Goal: Book appointment/travel/reservation

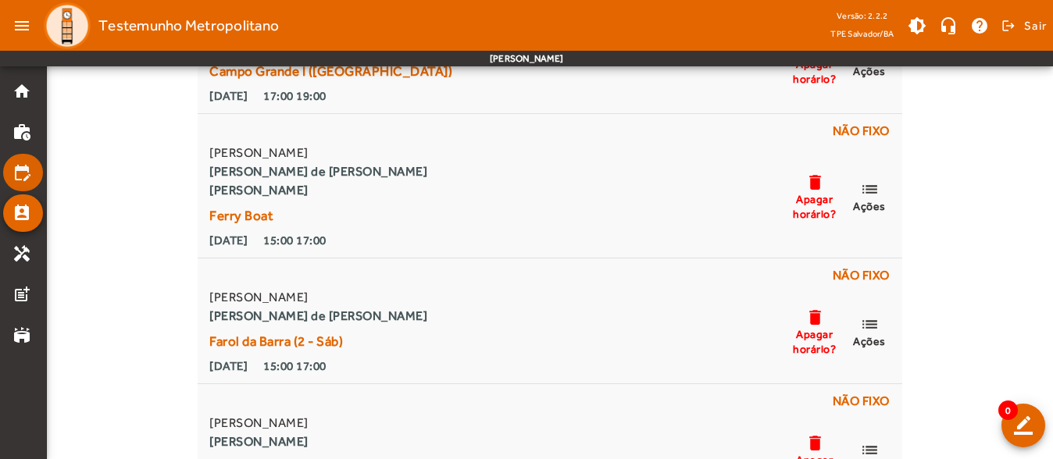
scroll to position [175, 0]
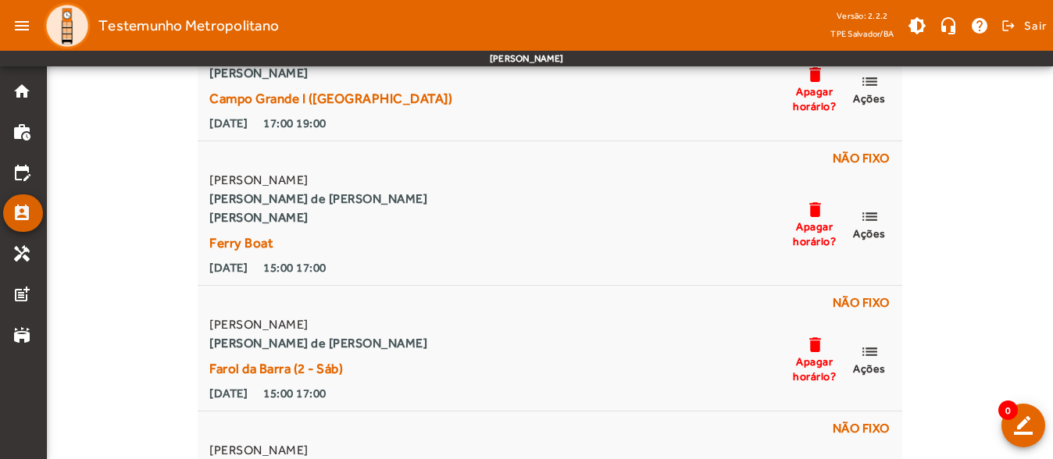
click at [26, 209] on mat-icon "perm_contact_calendar" at bounding box center [21, 213] width 19 height 19
click at [22, 100] on mat-icon "home" at bounding box center [21, 91] width 19 height 19
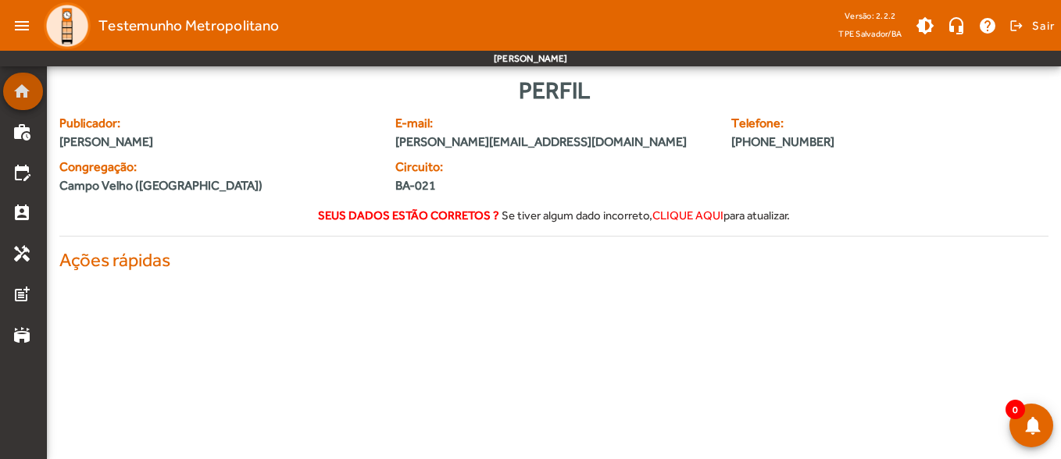
click at [22, 100] on mat-icon "home" at bounding box center [21, 91] width 19 height 19
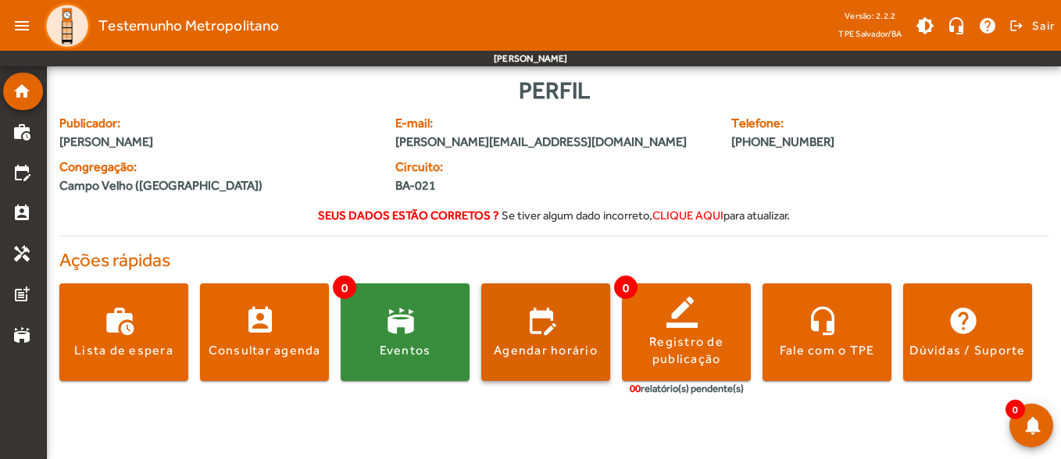
click at [544, 334] on span at bounding box center [545, 332] width 129 height 37
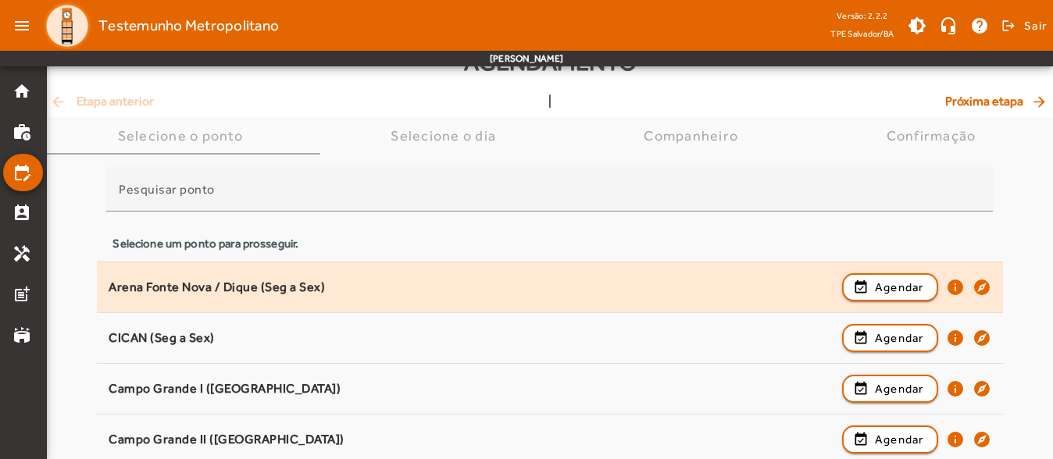
scroll to position [78, 0]
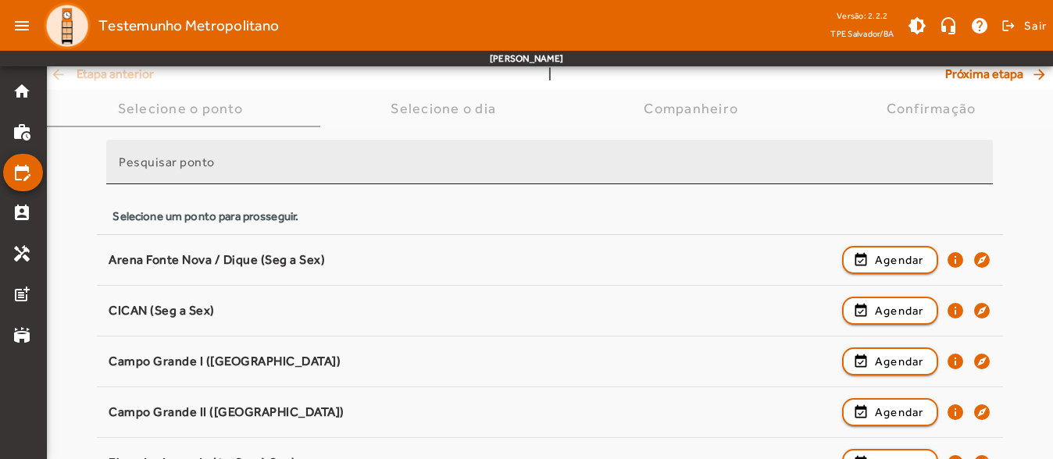
click at [213, 160] on input "Pesquisar ponto" at bounding box center [549, 168] width 861 height 19
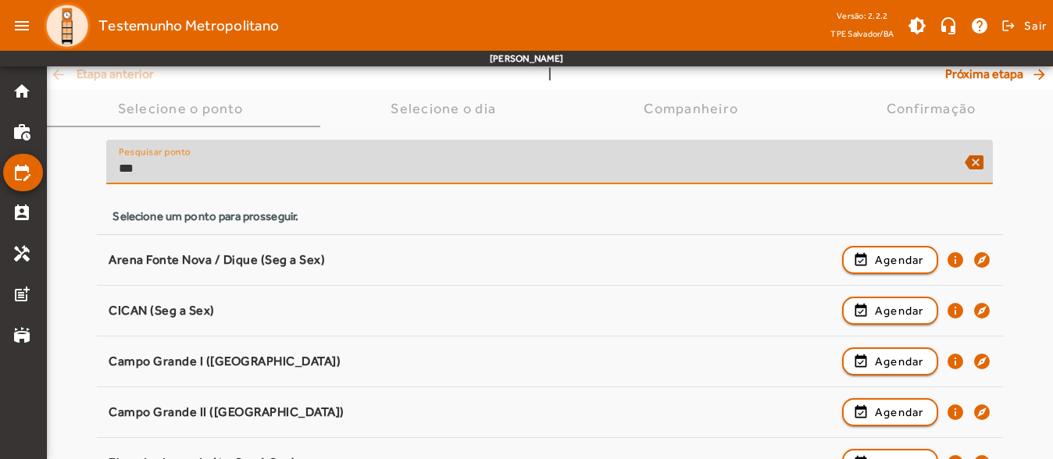
scroll to position [0, 0]
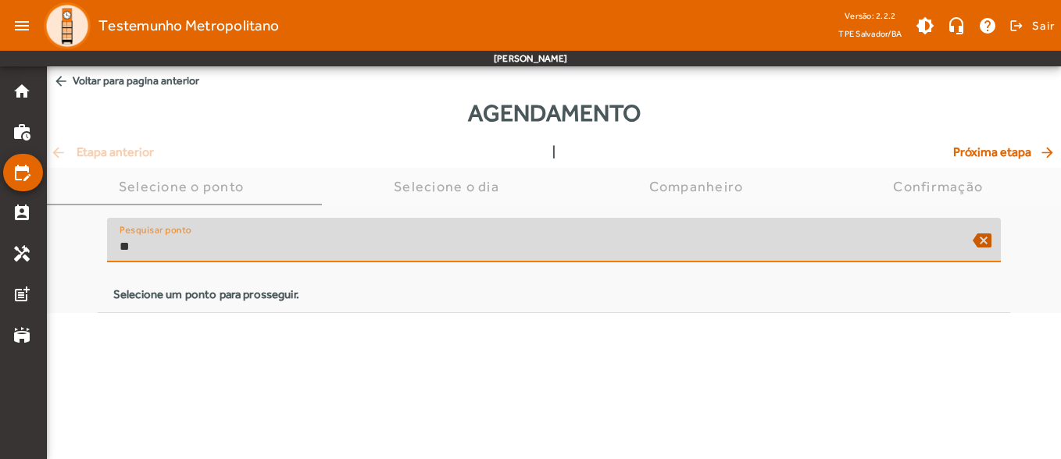
type input "*"
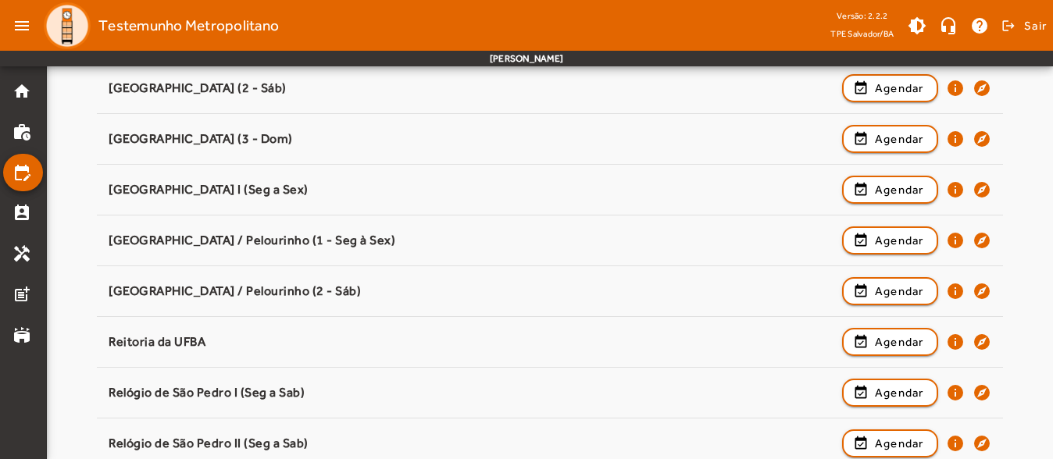
scroll to position [1528, 0]
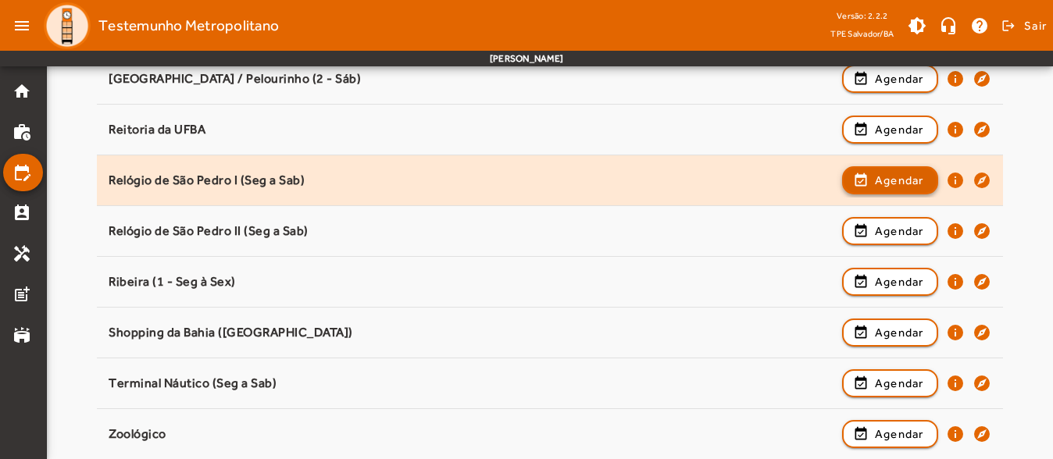
click at [885, 184] on span "Agendar" at bounding box center [899, 180] width 49 height 19
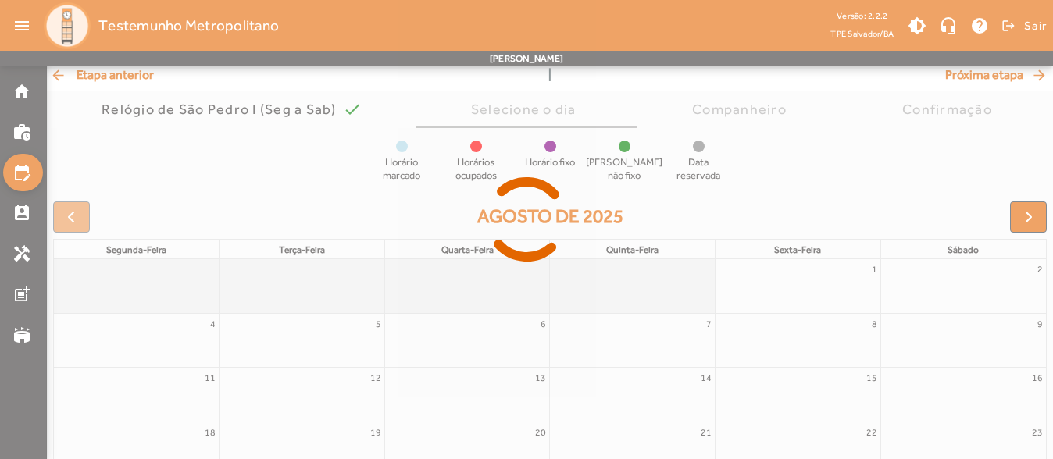
scroll to position [156, 0]
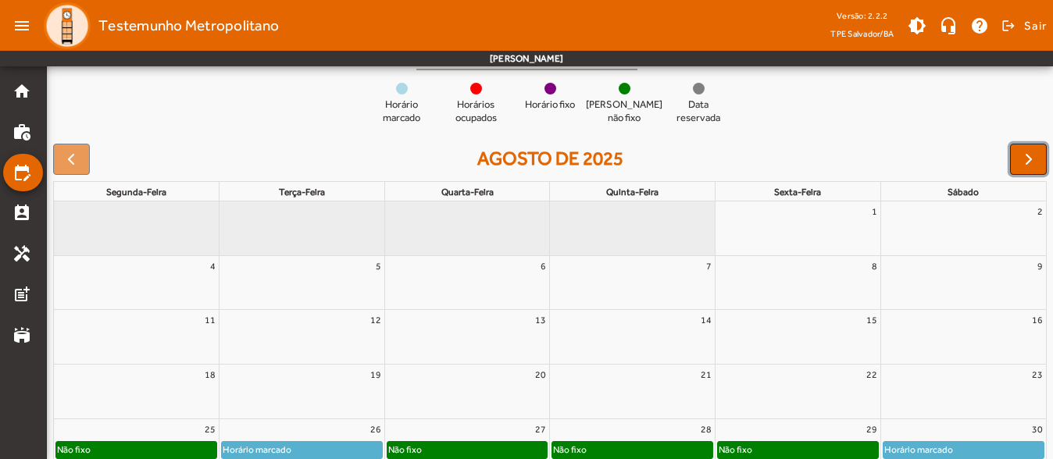
click at [1040, 159] on button "button" at bounding box center [1028, 159] width 37 height 31
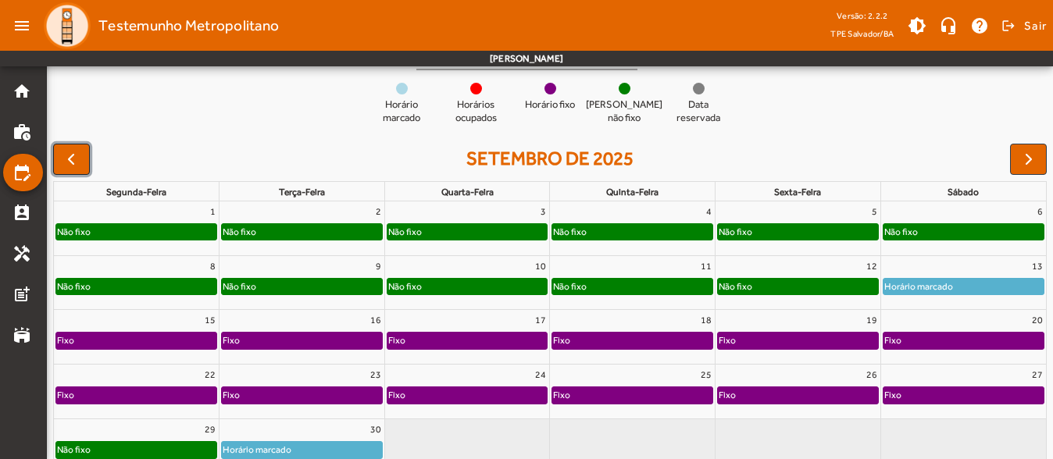
click at [67, 158] on span "button" at bounding box center [71, 159] width 19 height 19
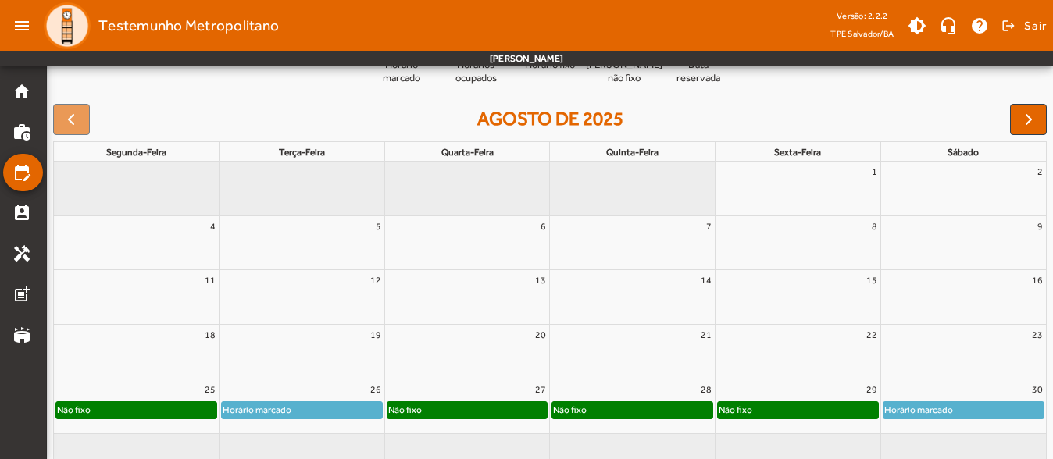
scroll to position [233, 0]
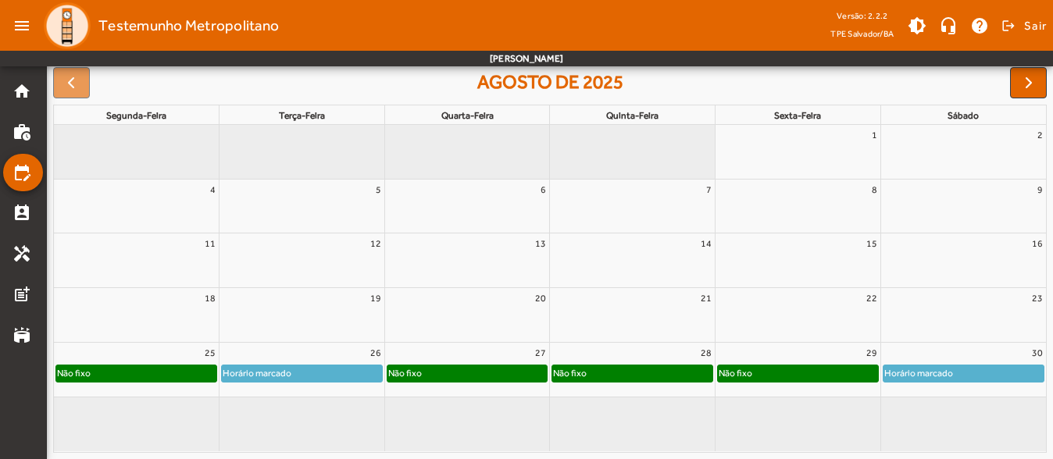
click at [1004, 365] on link "Horário marcado" at bounding box center [964, 373] width 162 height 17
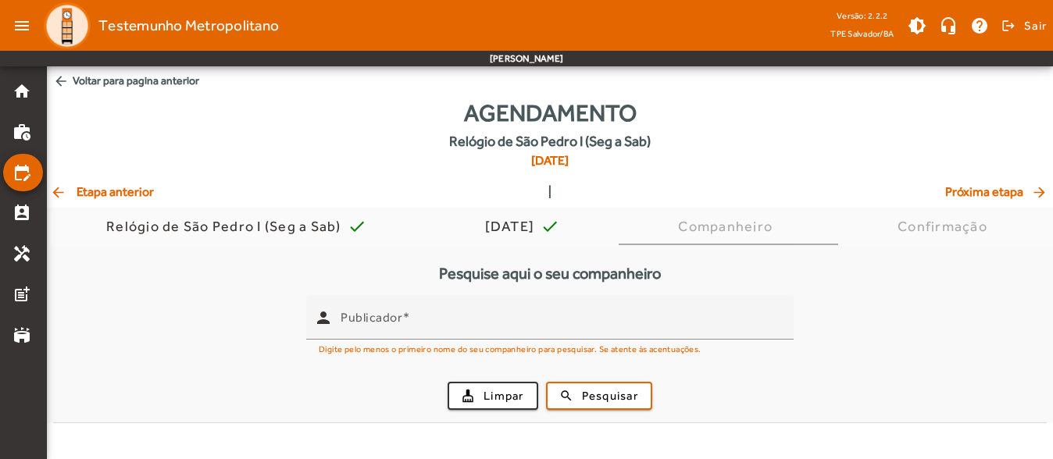
scroll to position [0, 0]
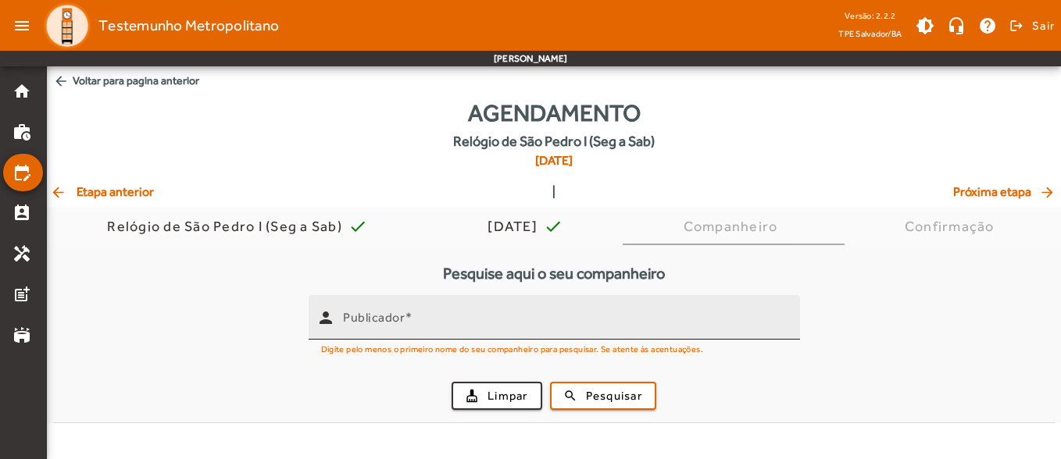
click at [423, 308] on div "Publicador" at bounding box center [565, 317] width 444 height 45
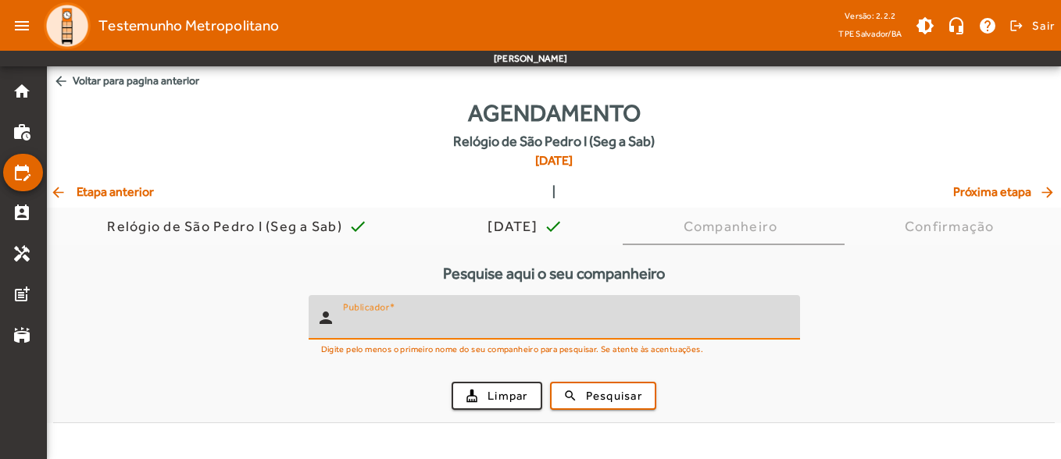
click at [423, 309] on div "Publicador" at bounding box center [565, 317] width 444 height 45
click at [423, 320] on input "Publicador" at bounding box center [565, 324] width 444 height 19
type input "*******"
click at [572, 394] on span "submit" at bounding box center [602, 395] width 103 height 37
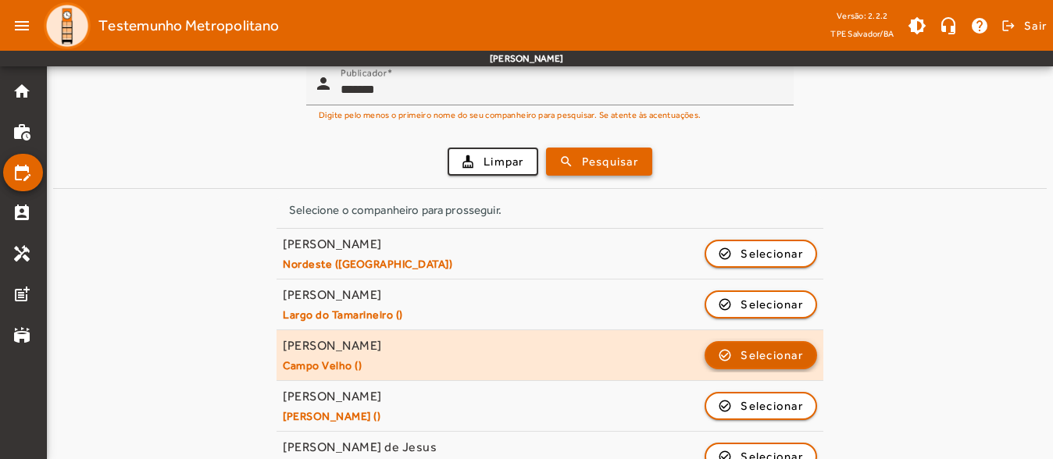
scroll to position [391, 0]
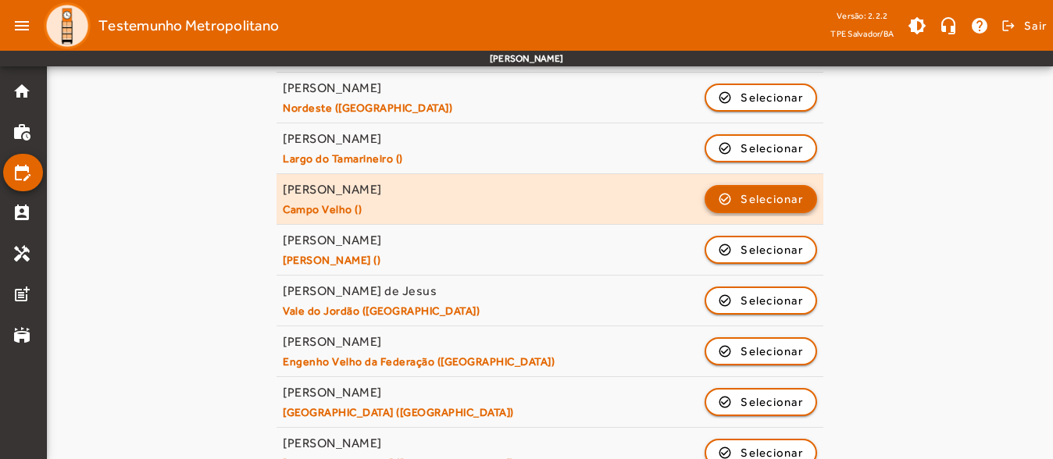
click at [782, 195] on span "Selecionar" at bounding box center [771, 199] width 62 height 19
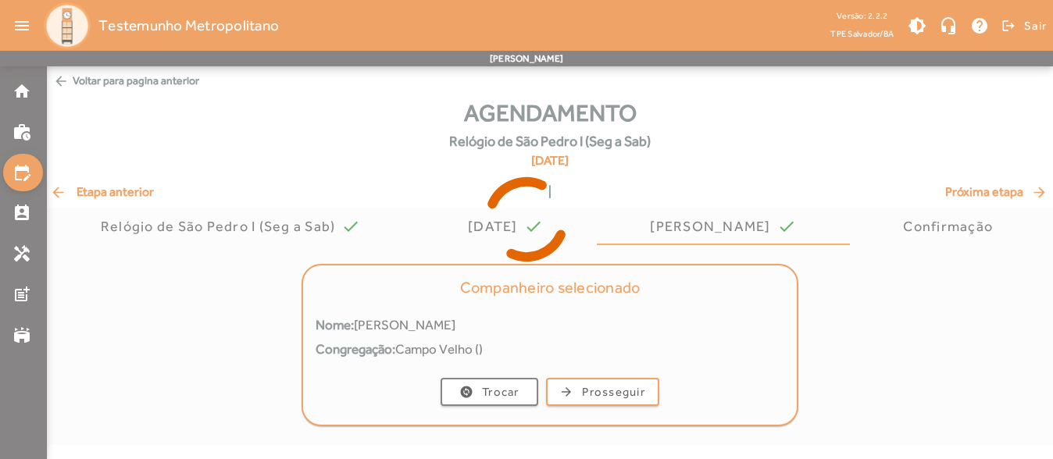
scroll to position [0, 0]
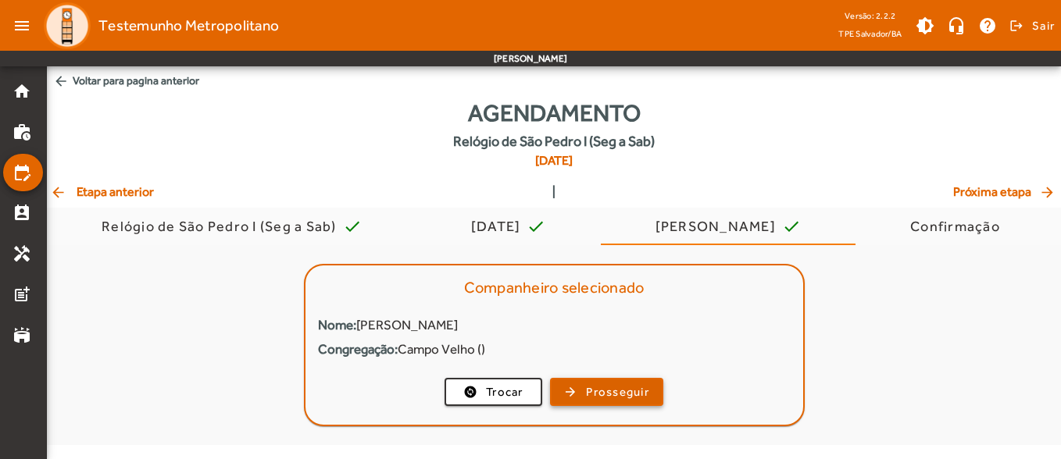
click at [628, 391] on span "Prosseguir" at bounding box center [617, 392] width 63 height 18
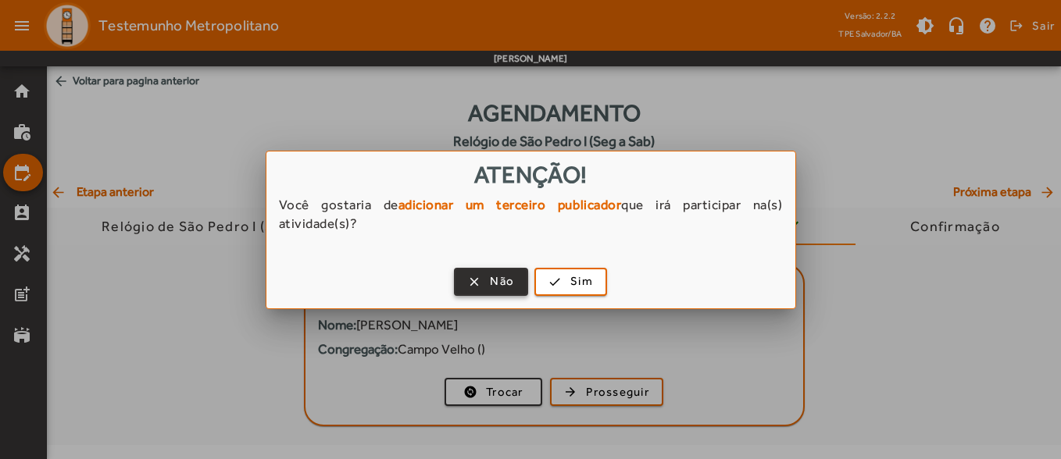
click at [504, 274] on span "Não" at bounding box center [502, 282] width 24 height 18
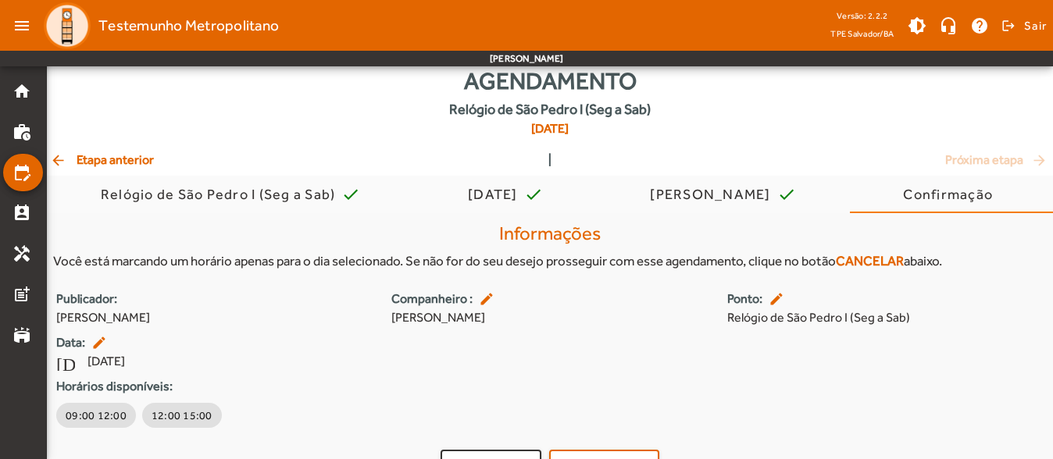
scroll to position [63, 0]
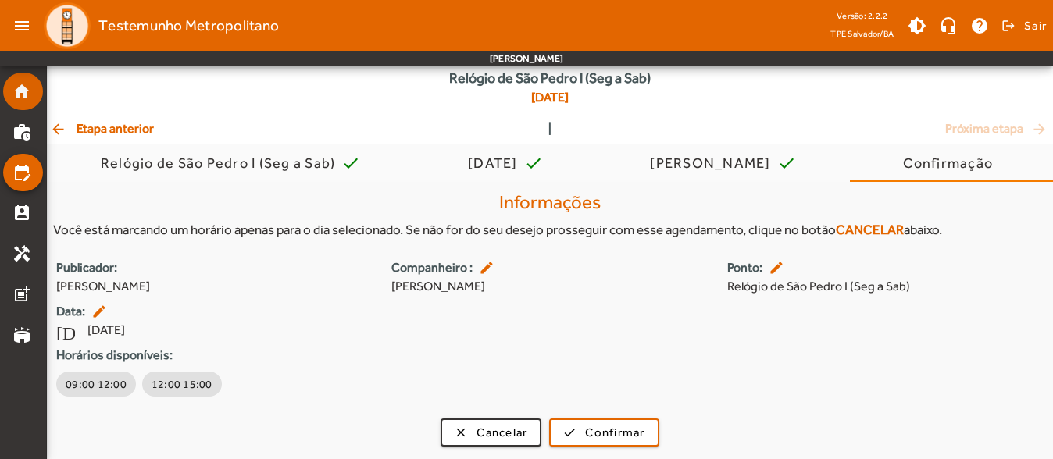
click at [43, 96] on mat-nav-list "home work_history edit_calendar perm_contact_calendar handyman post_add stadium" at bounding box center [23, 262] width 46 height 393
click at [32, 94] on link "home" at bounding box center [27, 91] width 30 height 19
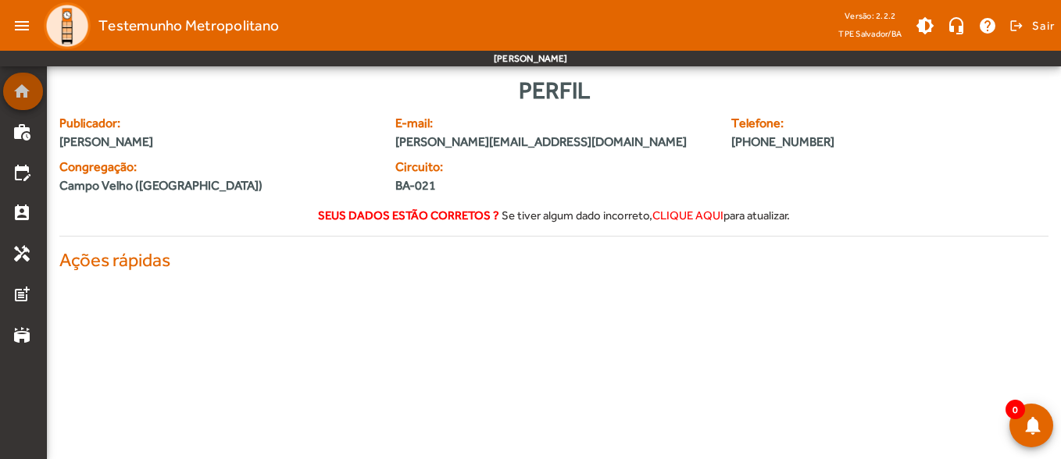
click at [32, 94] on link "home" at bounding box center [27, 91] width 30 height 19
click at [32, 94] on app-agenda-tpe "menu Testemunho Metropolitano Versão: 2.2.2 TPE Salvador/BA brightness_medium h…" at bounding box center [530, 148] width 1061 height 296
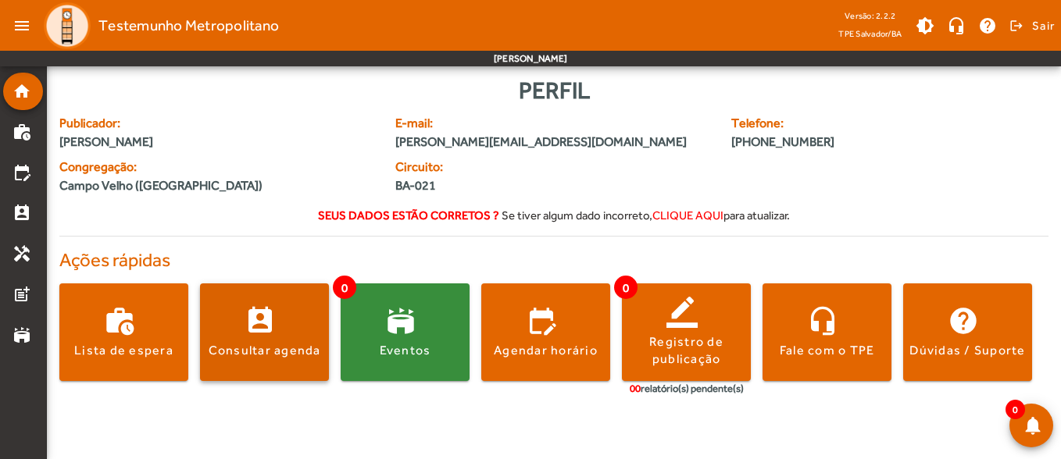
click at [237, 314] on span at bounding box center [264, 332] width 129 height 37
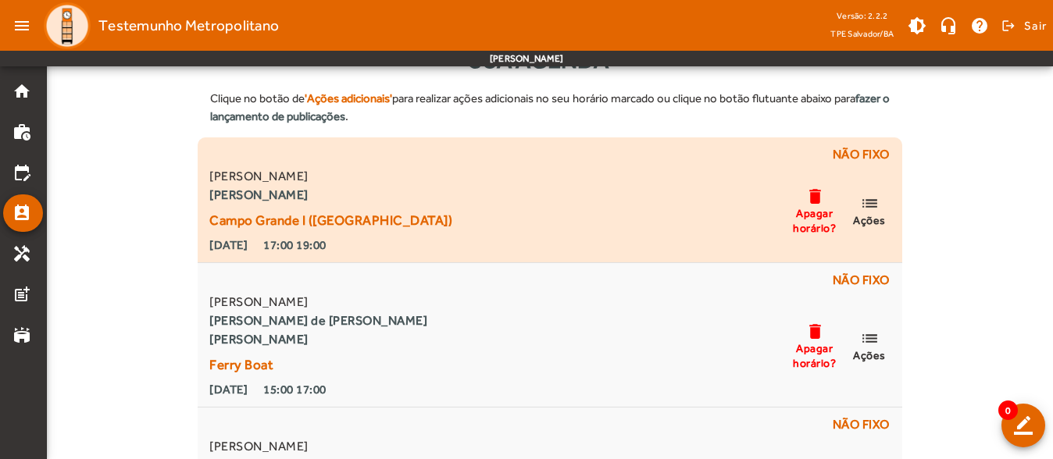
scroll to position [78, 0]
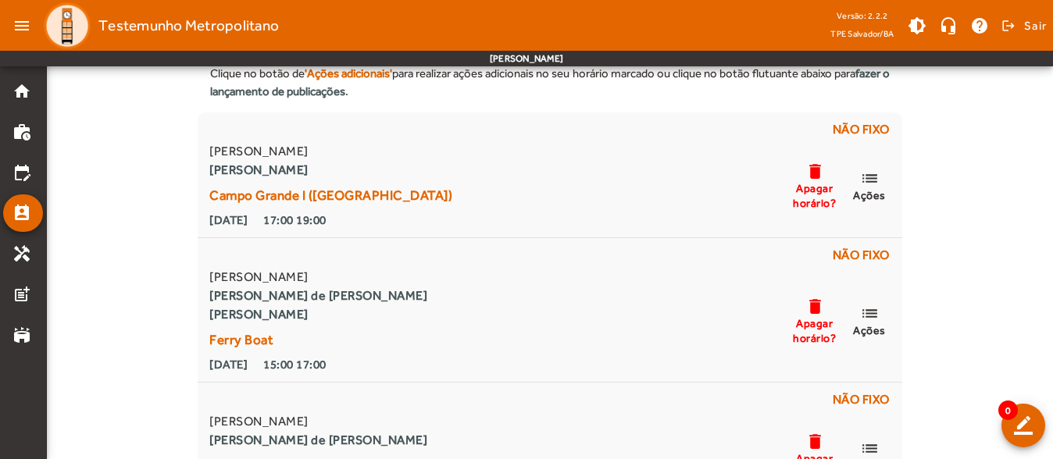
click at [946, 226] on div "Clique no botão de 'Ações adicionais' para realizar ações adicionais no seu hor…" at bounding box center [550, 343] width 1006 height 582
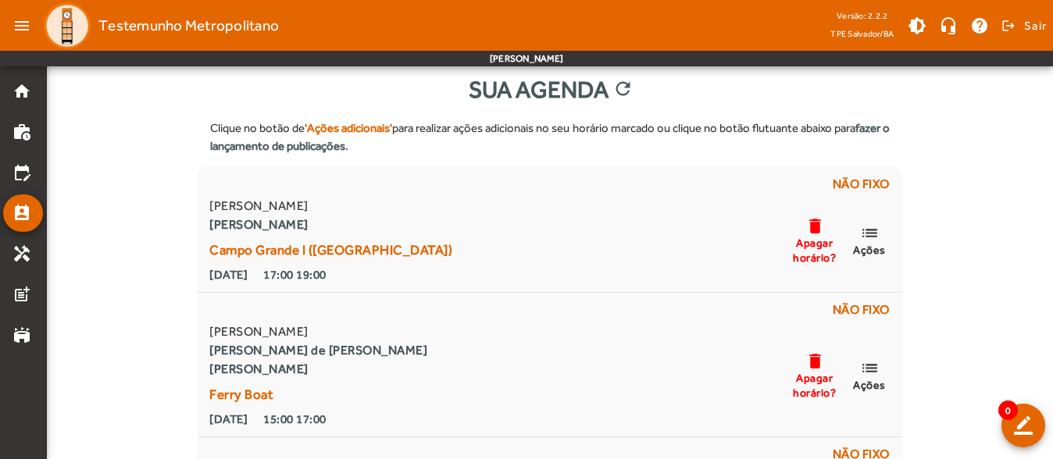
scroll to position [0, 0]
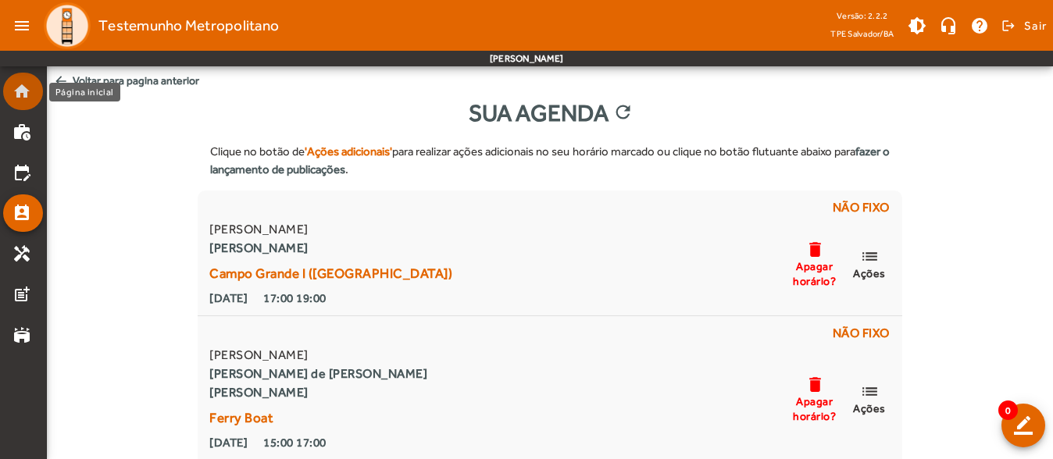
click at [16, 87] on mat-icon "home" at bounding box center [21, 91] width 19 height 19
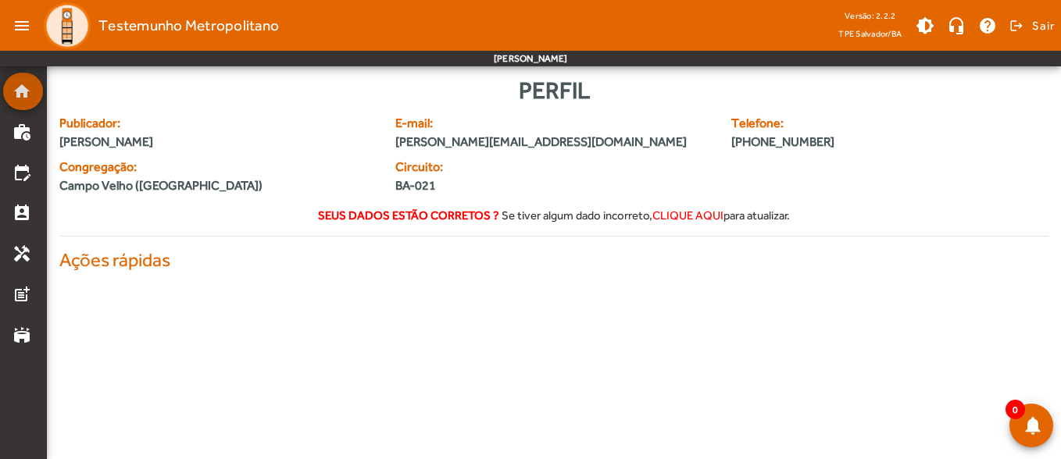
click at [16, 87] on mat-icon "home" at bounding box center [21, 91] width 19 height 19
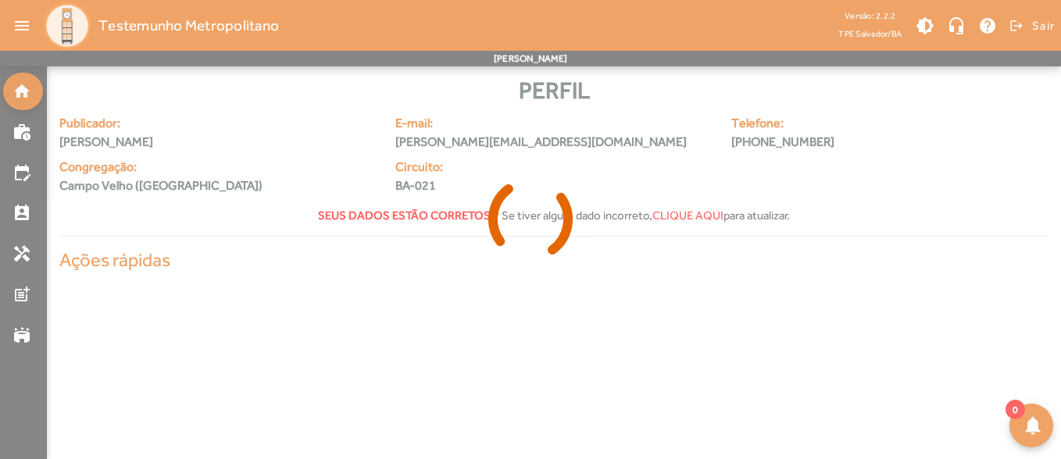
click at [16, 87] on div at bounding box center [530, 229] width 1061 height 459
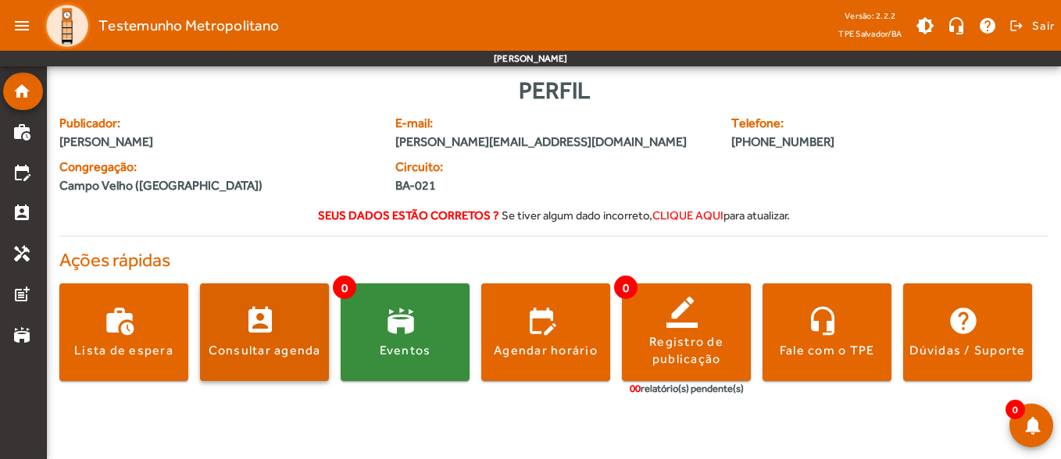
click at [248, 314] on span at bounding box center [264, 332] width 129 height 37
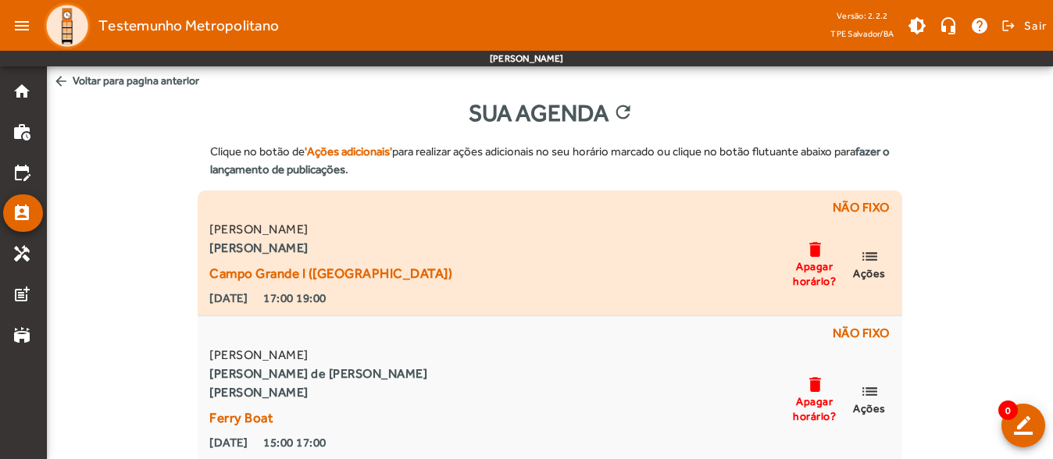
click at [869, 260] on mat-icon "list" at bounding box center [869, 257] width 19 height 20
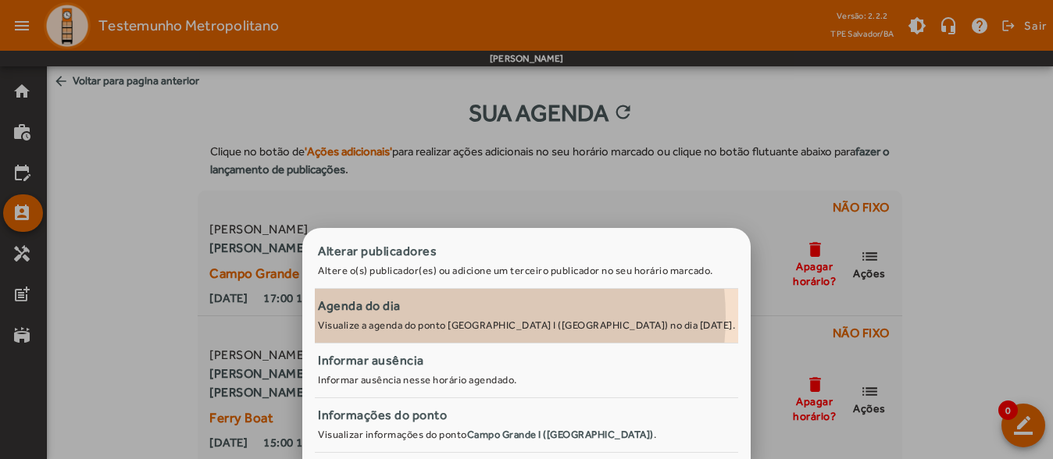
click at [466, 317] on span "Agenda do dia Visualize a agenda do ponto [GEOGRAPHIC_DATA] I ([GEOGRAPHIC_DATA…" at bounding box center [526, 314] width 417 height 35
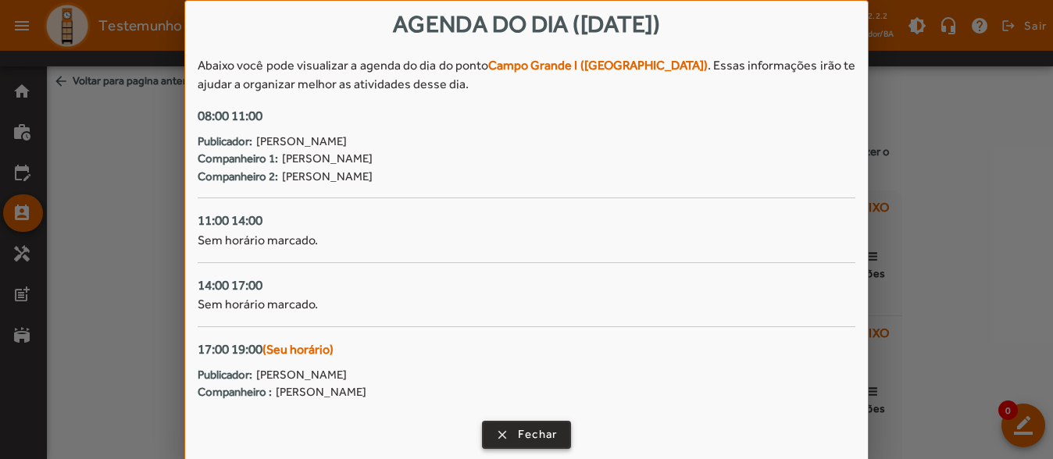
click at [540, 435] on span "Fechar" at bounding box center [538, 435] width 40 height 18
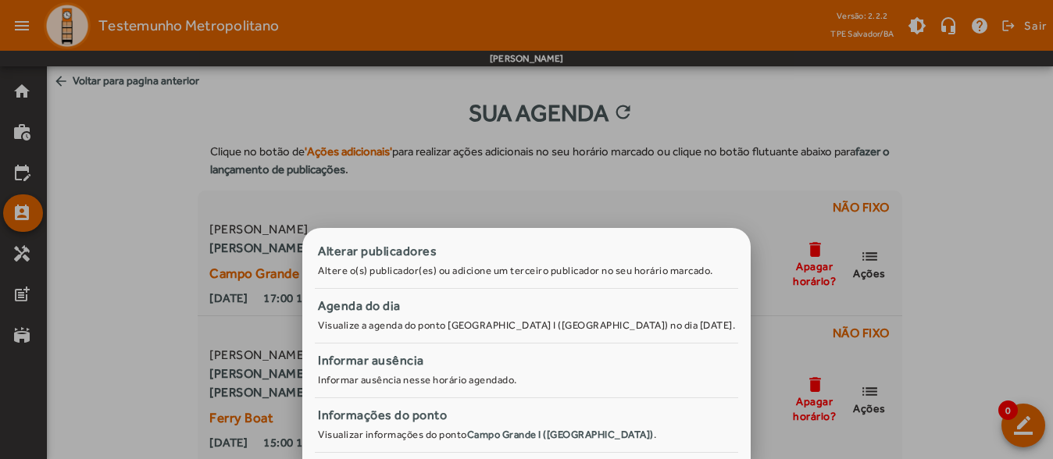
click at [84, 155] on div at bounding box center [526, 229] width 1053 height 459
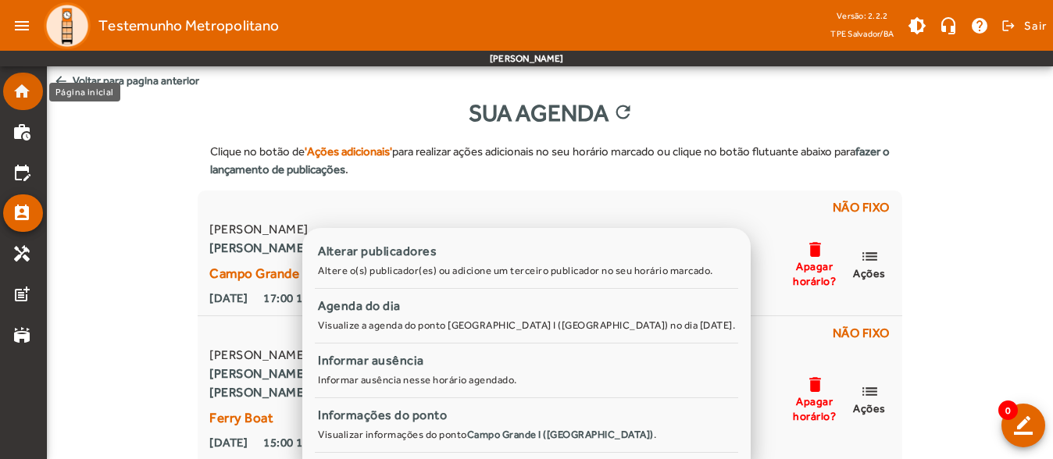
click at [20, 81] on mat-list-item "home" at bounding box center [23, 91] width 40 height 37
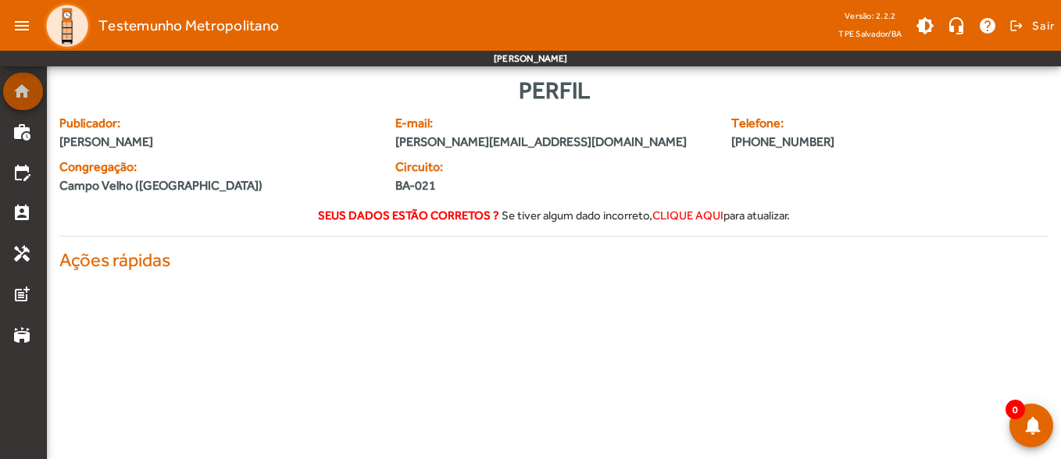
click at [20, 81] on mat-list-item "home" at bounding box center [23, 91] width 40 height 37
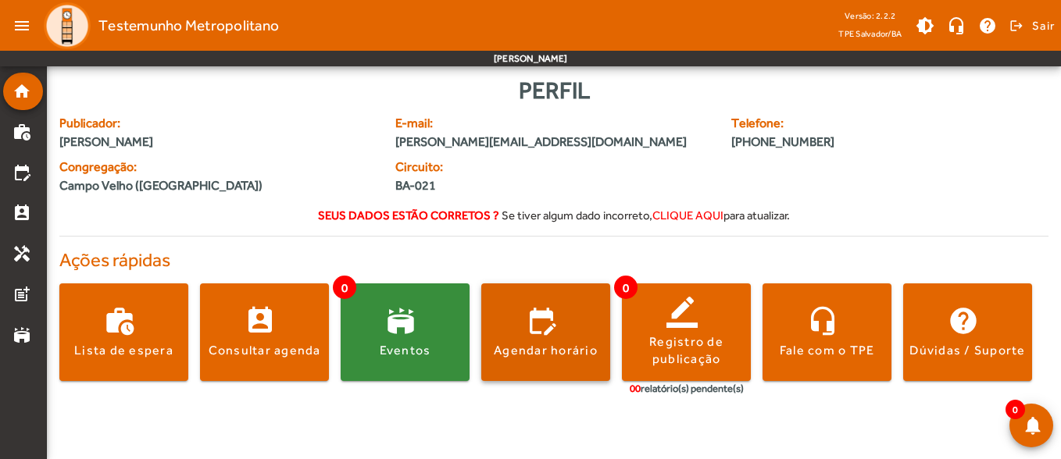
click at [551, 305] on span at bounding box center [545, 333] width 129 height 98
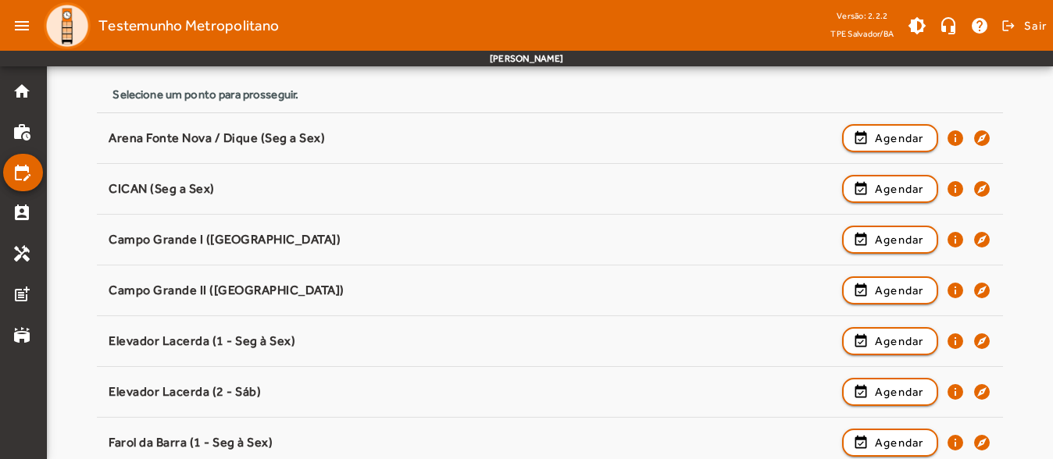
scroll to position [234, 0]
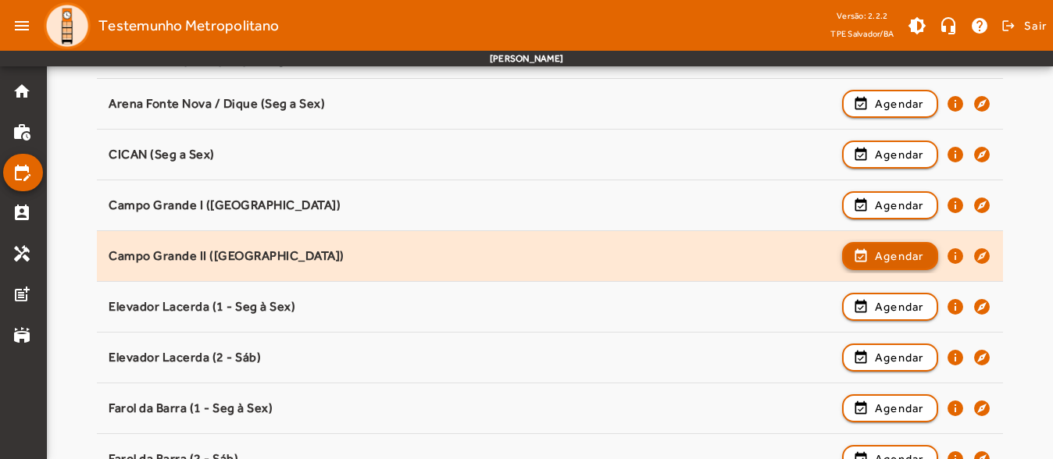
click at [927, 259] on span "button" at bounding box center [890, 255] width 93 height 37
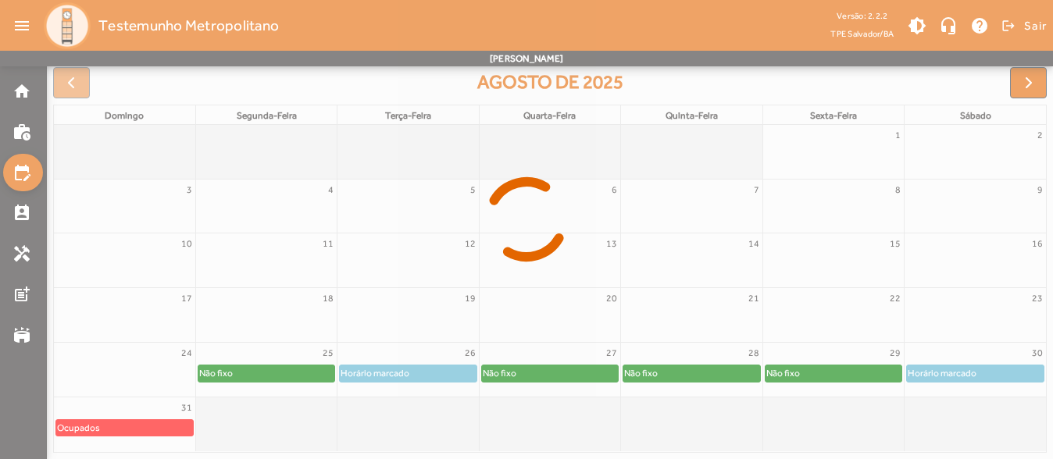
scroll to position [233, 0]
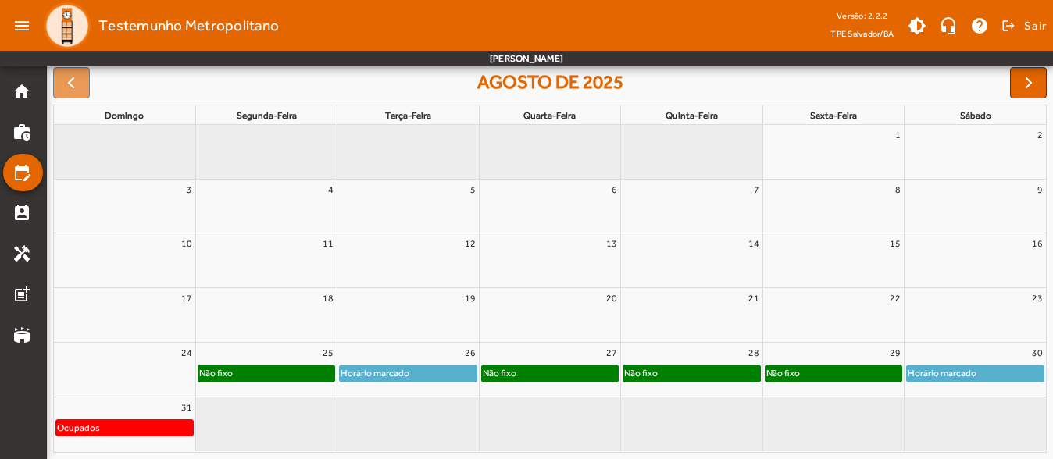
click at [1010, 351] on div "30" at bounding box center [974, 353] width 141 height 20
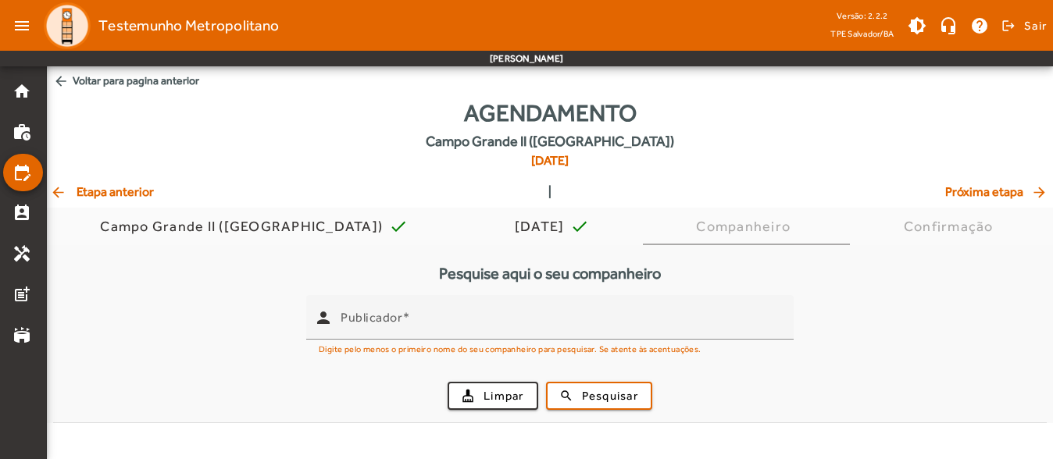
scroll to position [0, 0]
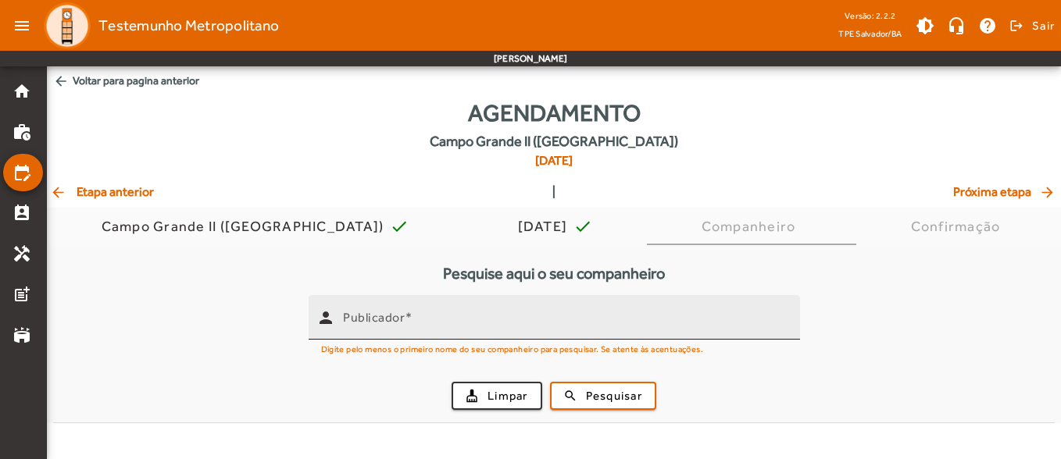
click at [383, 326] on input "Publicador" at bounding box center [565, 324] width 444 height 19
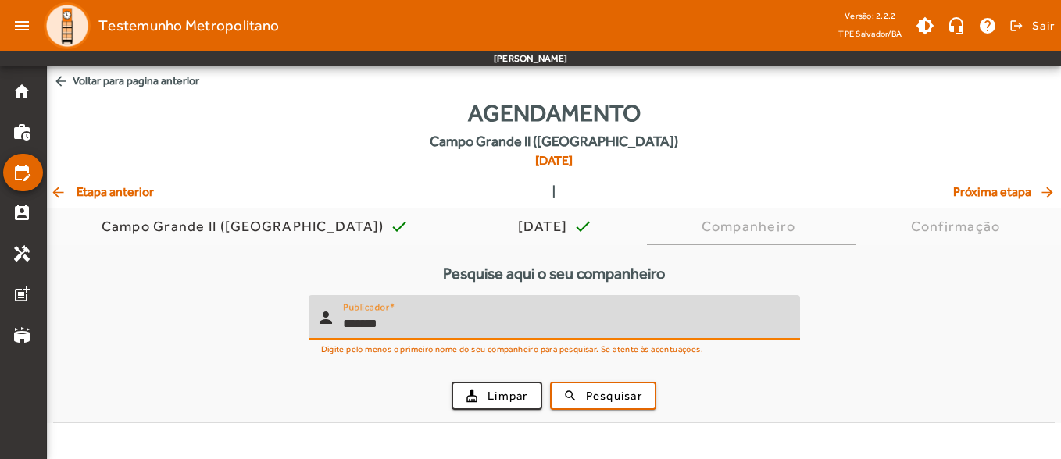
type input "*******"
click at [640, 376] on div "cleaning_services Limpar search Pesquisar" at bounding box center [553, 395] width 983 height 53
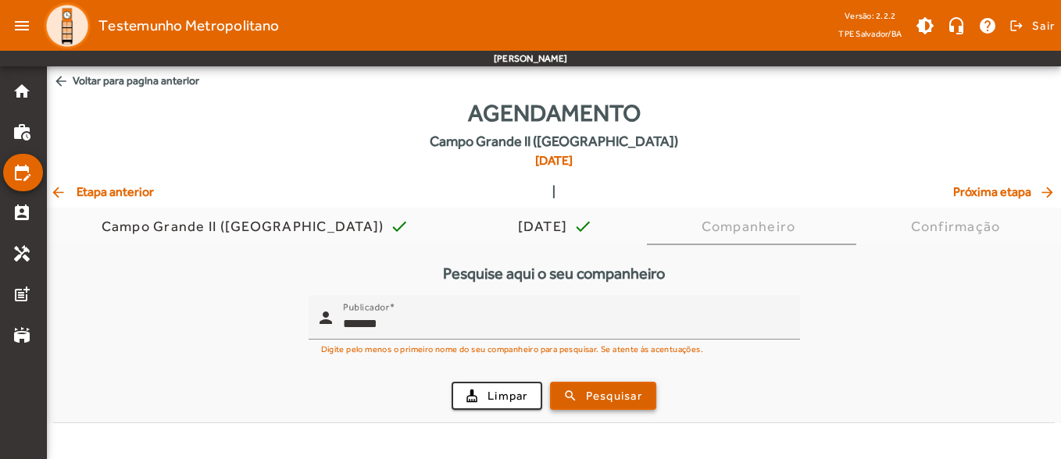
click at [641, 387] on span "Pesquisar" at bounding box center [614, 396] width 56 height 18
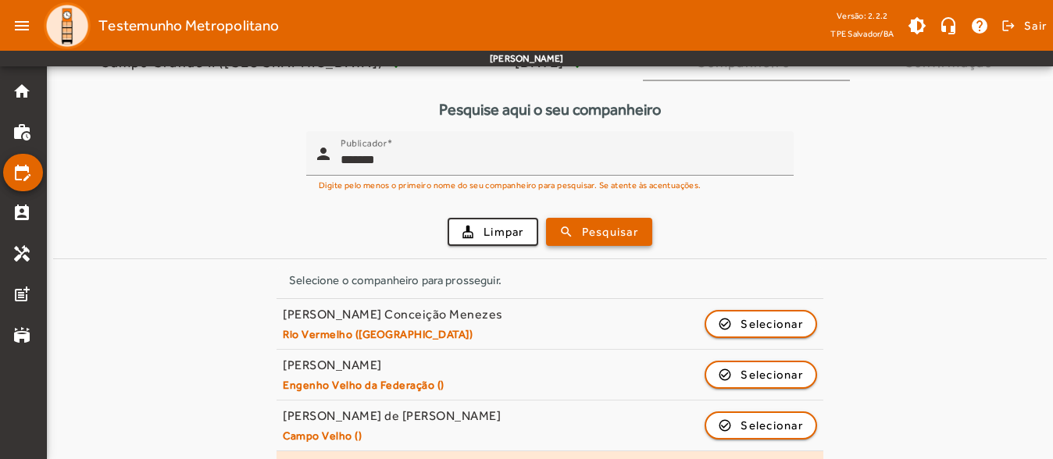
scroll to position [219, 0]
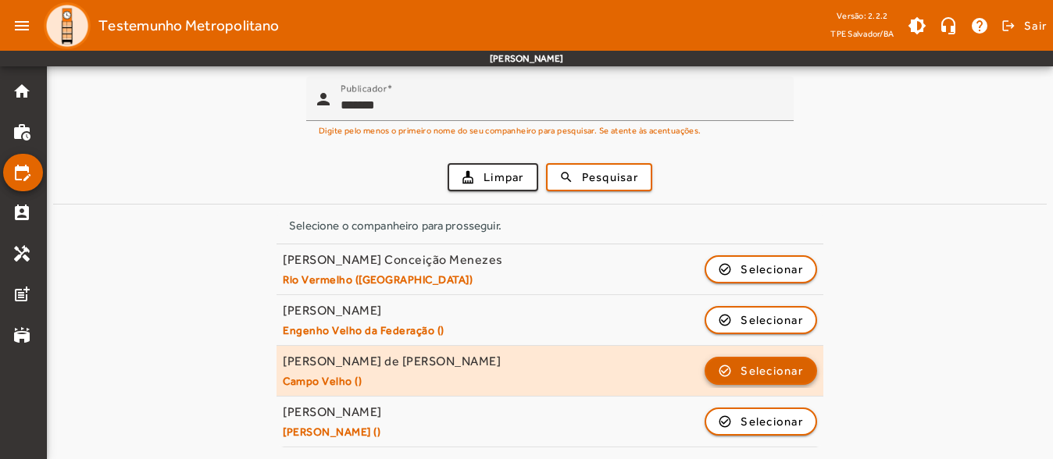
click at [763, 376] on span "Selecionar" at bounding box center [771, 371] width 62 height 19
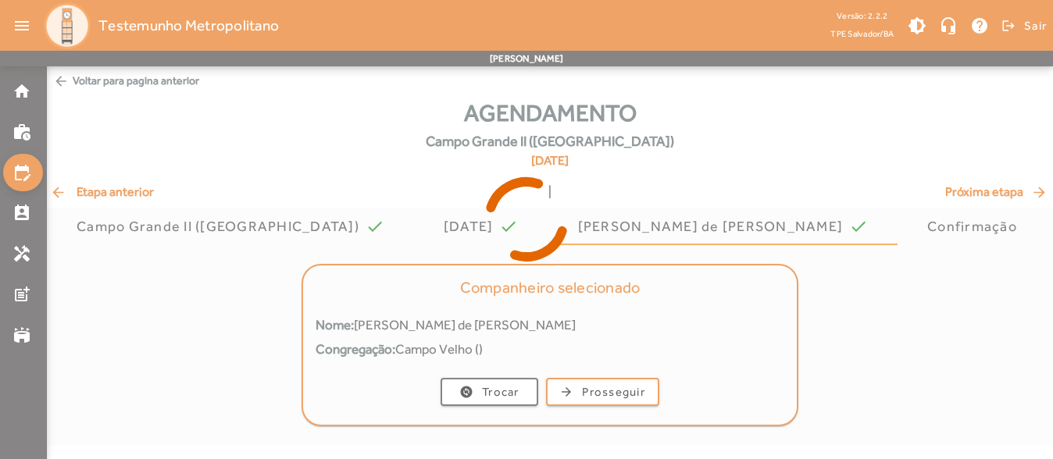
scroll to position [0, 0]
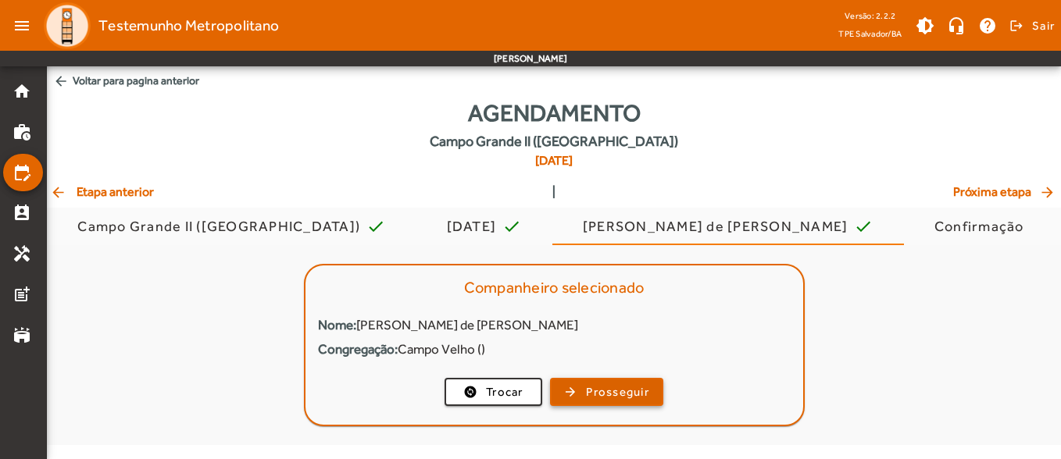
click at [635, 383] on span "Prosseguir" at bounding box center [617, 392] width 63 height 18
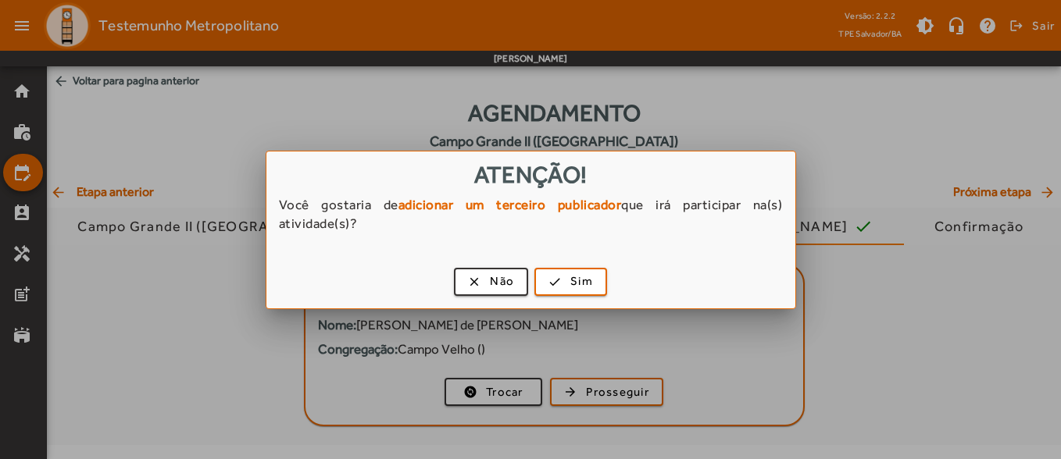
click at [481, 264] on div "clear Não check Sim" at bounding box center [530, 285] width 529 height 48
click at [486, 277] on span "button" at bounding box center [490, 281] width 71 height 37
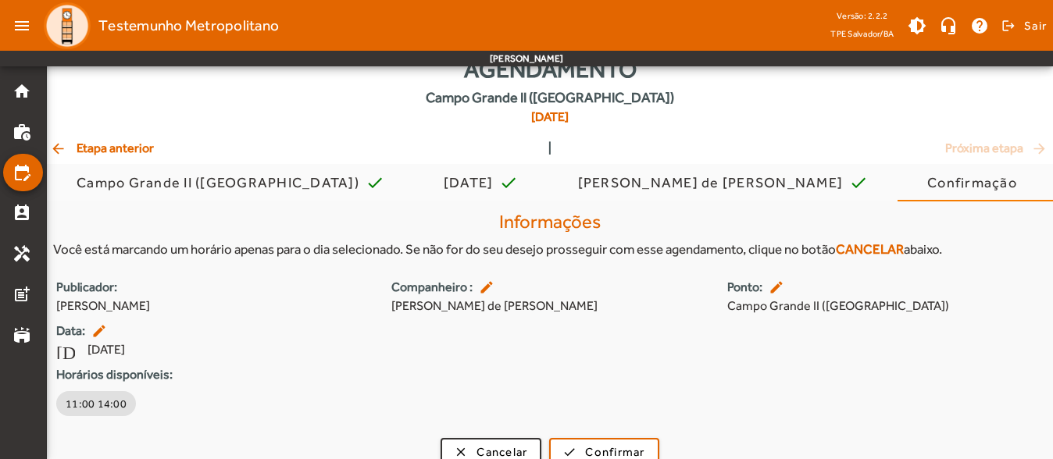
scroll to position [63, 0]
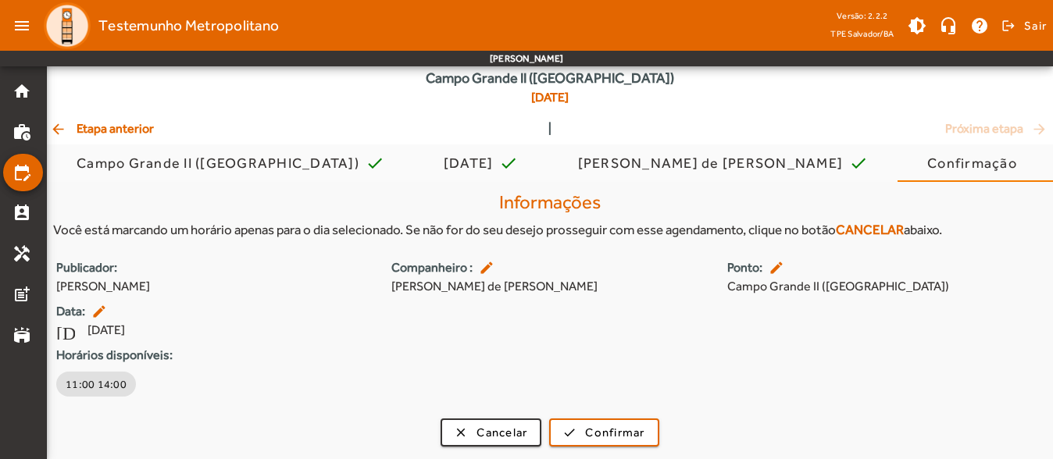
click at [123, 127] on span "arrow_back Etapa anterior" at bounding box center [102, 128] width 104 height 19
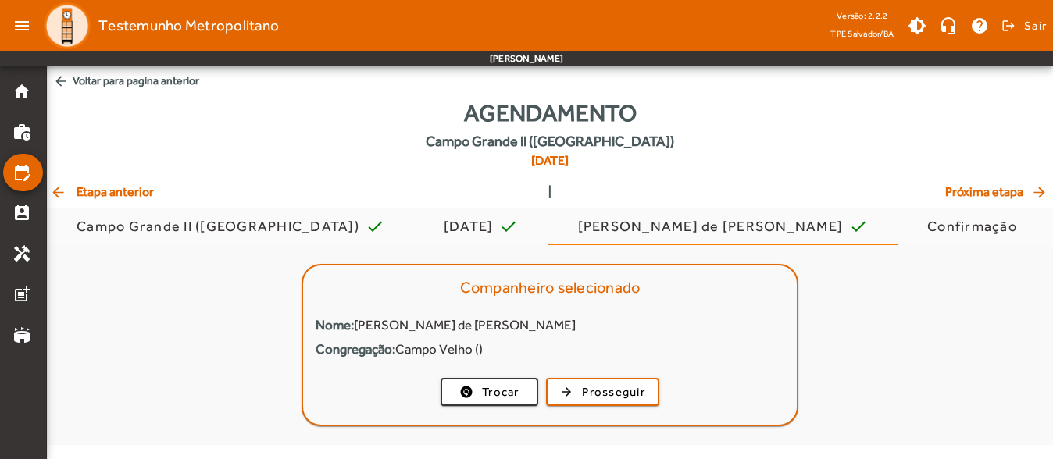
scroll to position [0, 0]
drag, startPoint x: 144, startPoint y: 126, endPoint x: 426, endPoint y: 26, distance: 298.4
click at [144, 126] on div "Agendamento [GEOGRAPHIC_DATA] ([GEOGRAPHIC_DATA]) [DATE]" at bounding box center [554, 138] width 1014 height 87
click at [16, 93] on mat-icon "home" at bounding box center [21, 91] width 19 height 19
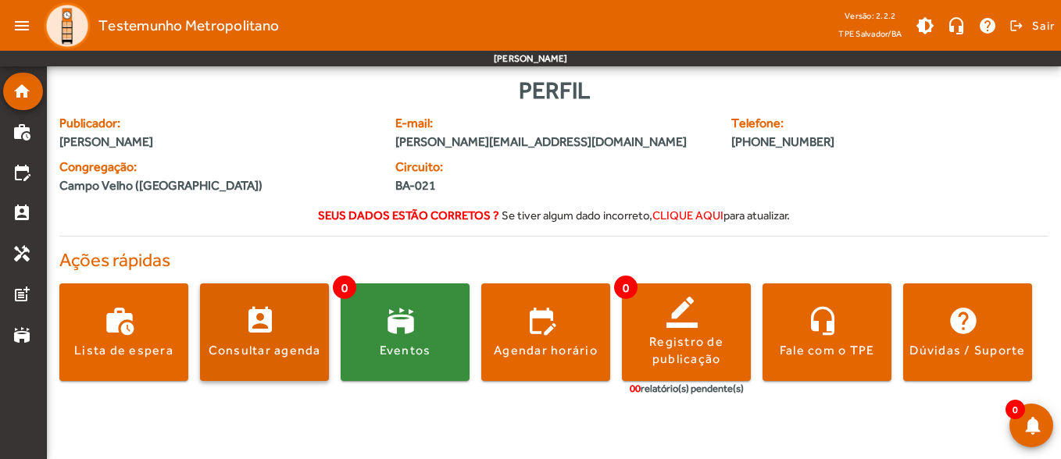
click at [304, 305] on span at bounding box center [264, 333] width 129 height 98
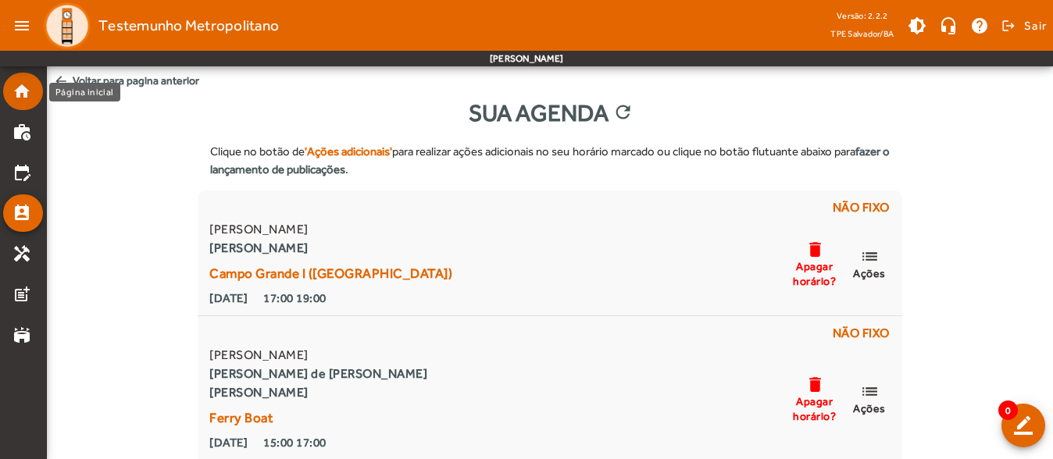
click at [24, 99] on mat-icon "home" at bounding box center [21, 91] width 19 height 19
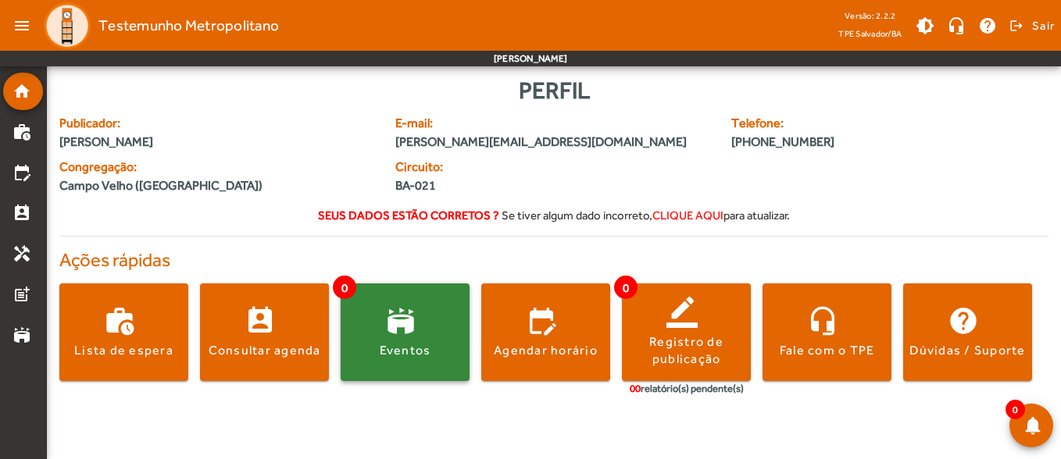
click at [415, 328] on span at bounding box center [405, 332] width 129 height 37
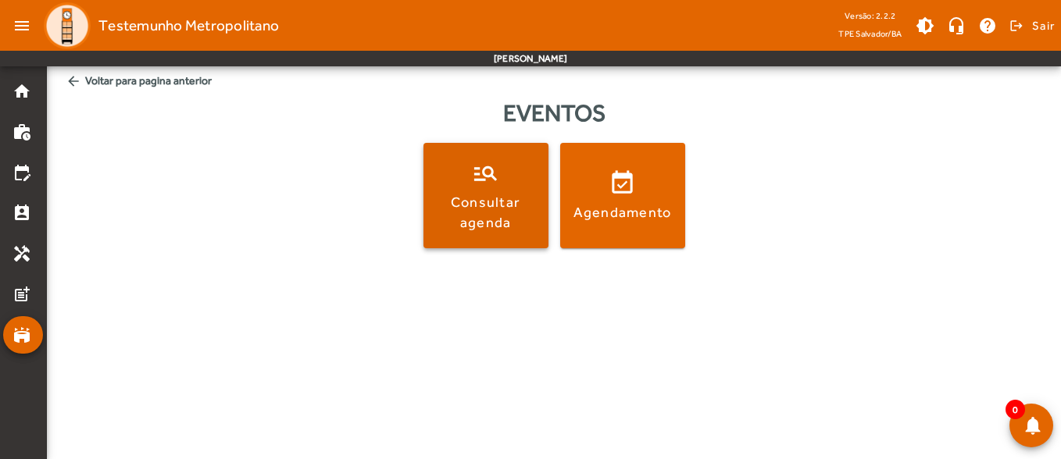
click at [486, 248] on span at bounding box center [485, 195] width 125 height 105
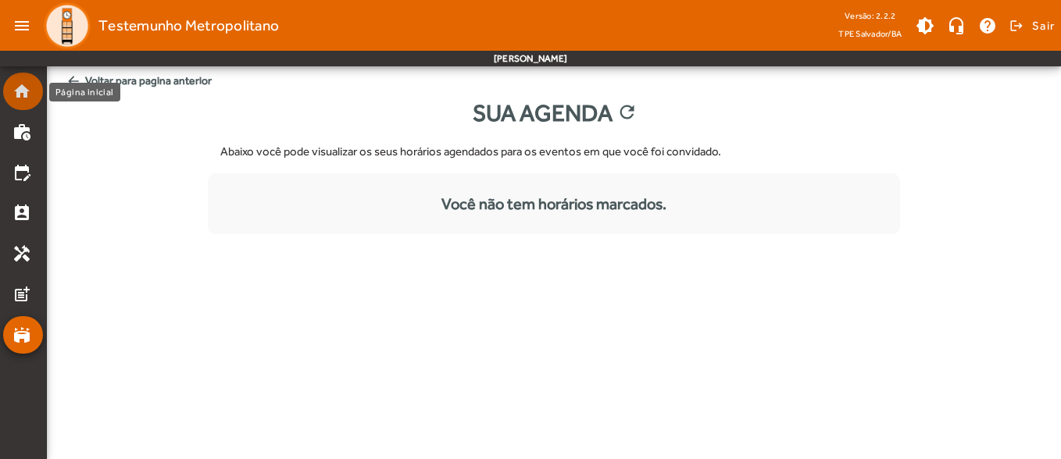
click at [25, 79] on mat-list-item "home" at bounding box center [23, 91] width 40 height 37
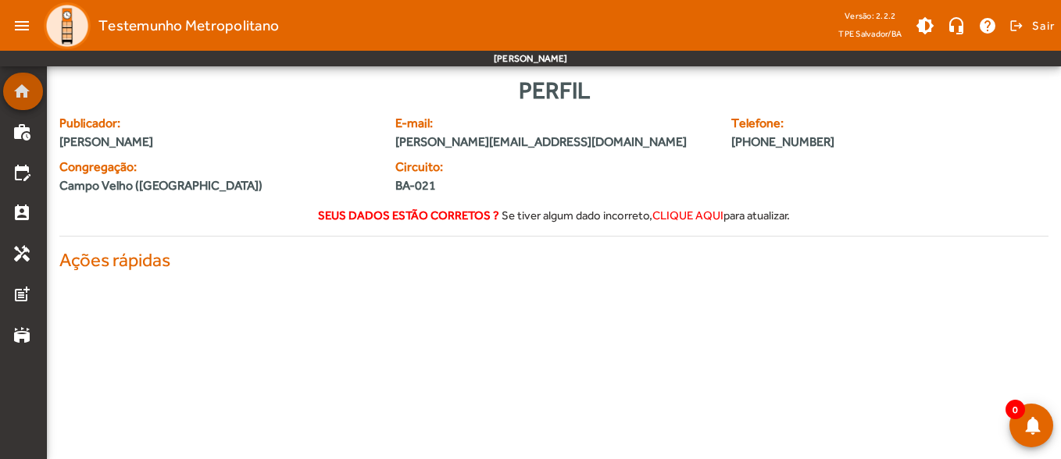
click at [25, 79] on mat-list-item "home" at bounding box center [23, 91] width 40 height 37
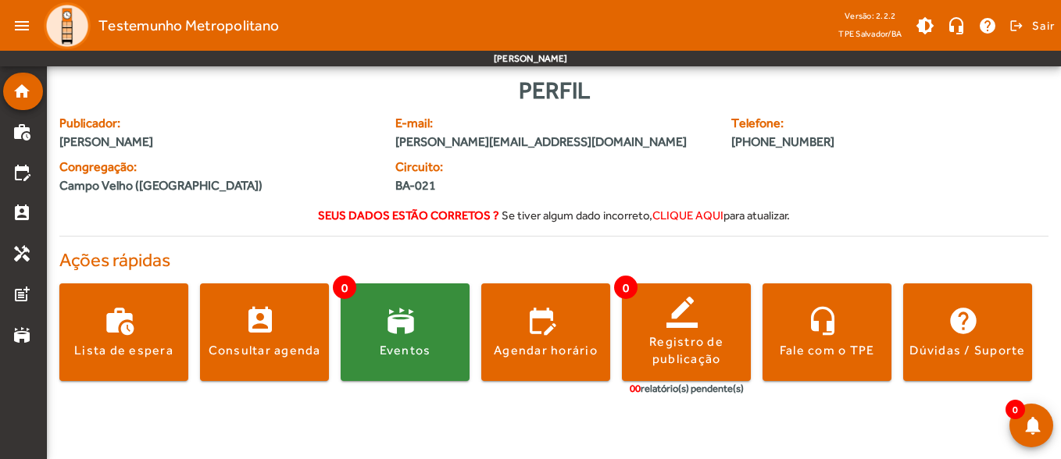
click at [804, 141] on span "[PHONE_NUMBER]" at bounding box center [848, 142] width 234 height 19
drag, startPoint x: 804, startPoint y: 141, endPoint x: 704, endPoint y: 214, distance: 123.6
click at [704, 214] on span "clique aqui" at bounding box center [687, 215] width 71 height 13
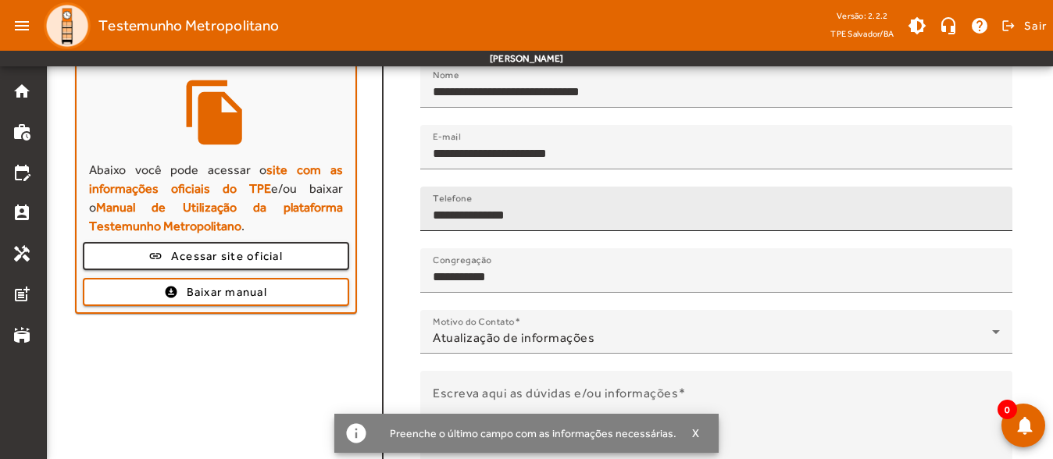
scroll to position [205, 0]
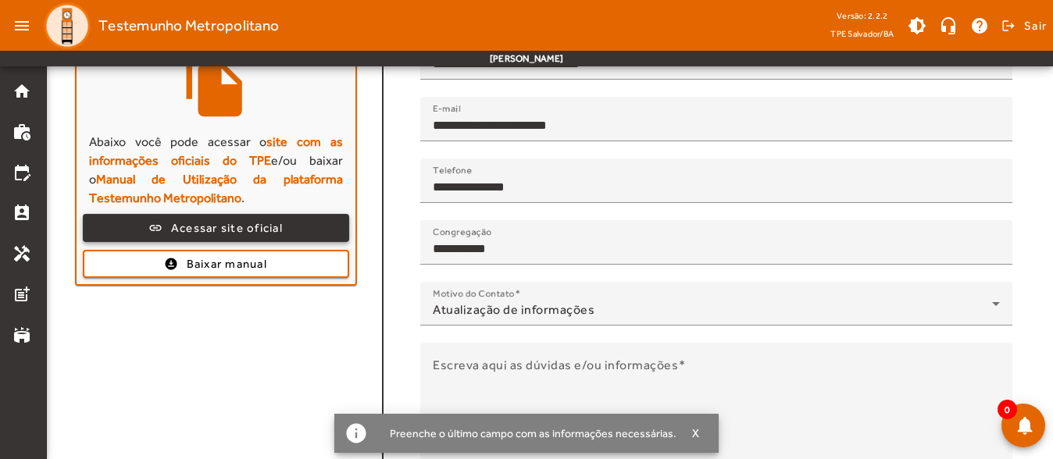
click at [272, 239] on span at bounding box center [215, 227] width 263 height 37
